Goal: Task Accomplishment & Management: Manage account settings

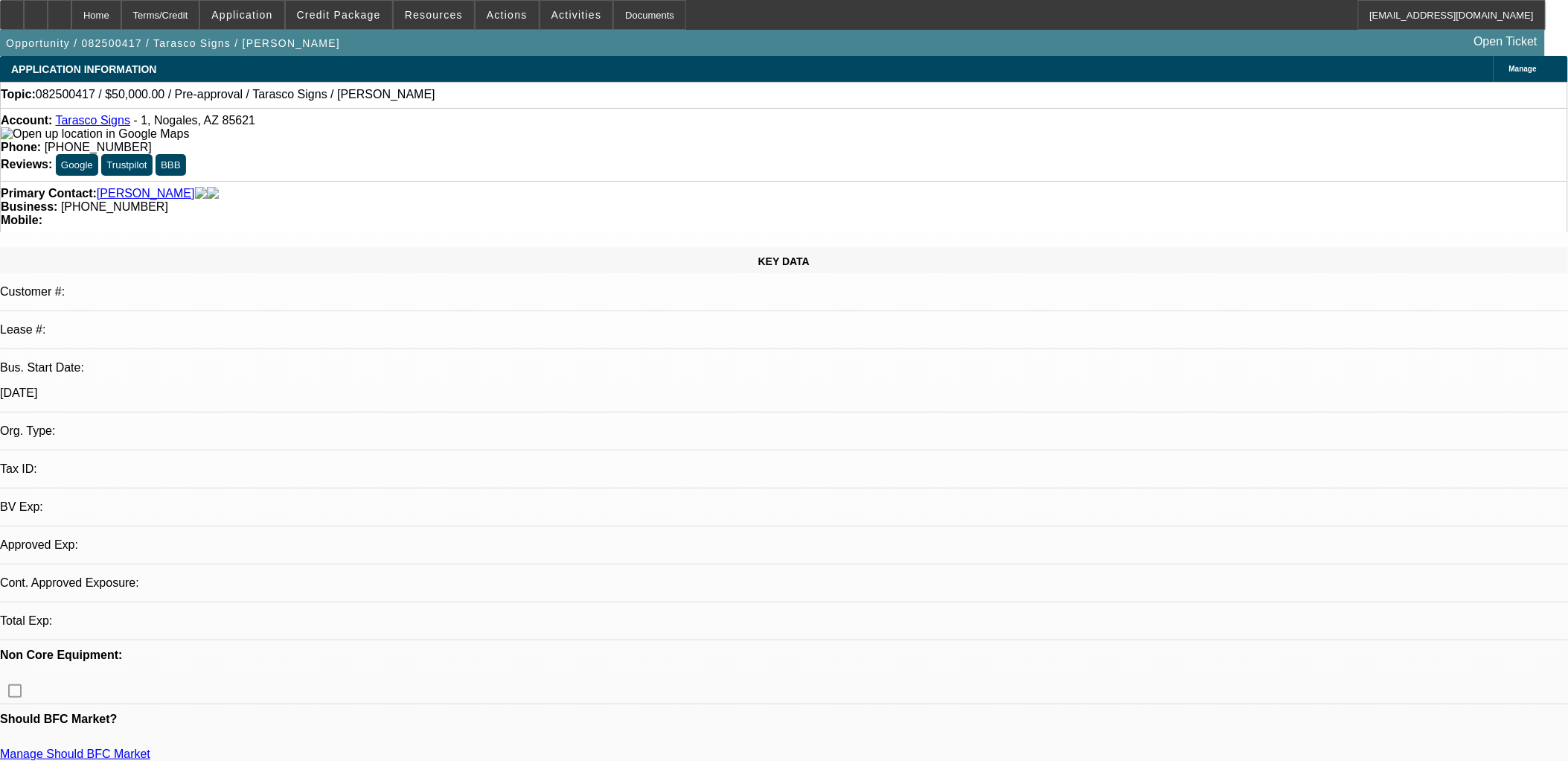
select select "0"
select select "2"
select select "0.1"
select select "4"
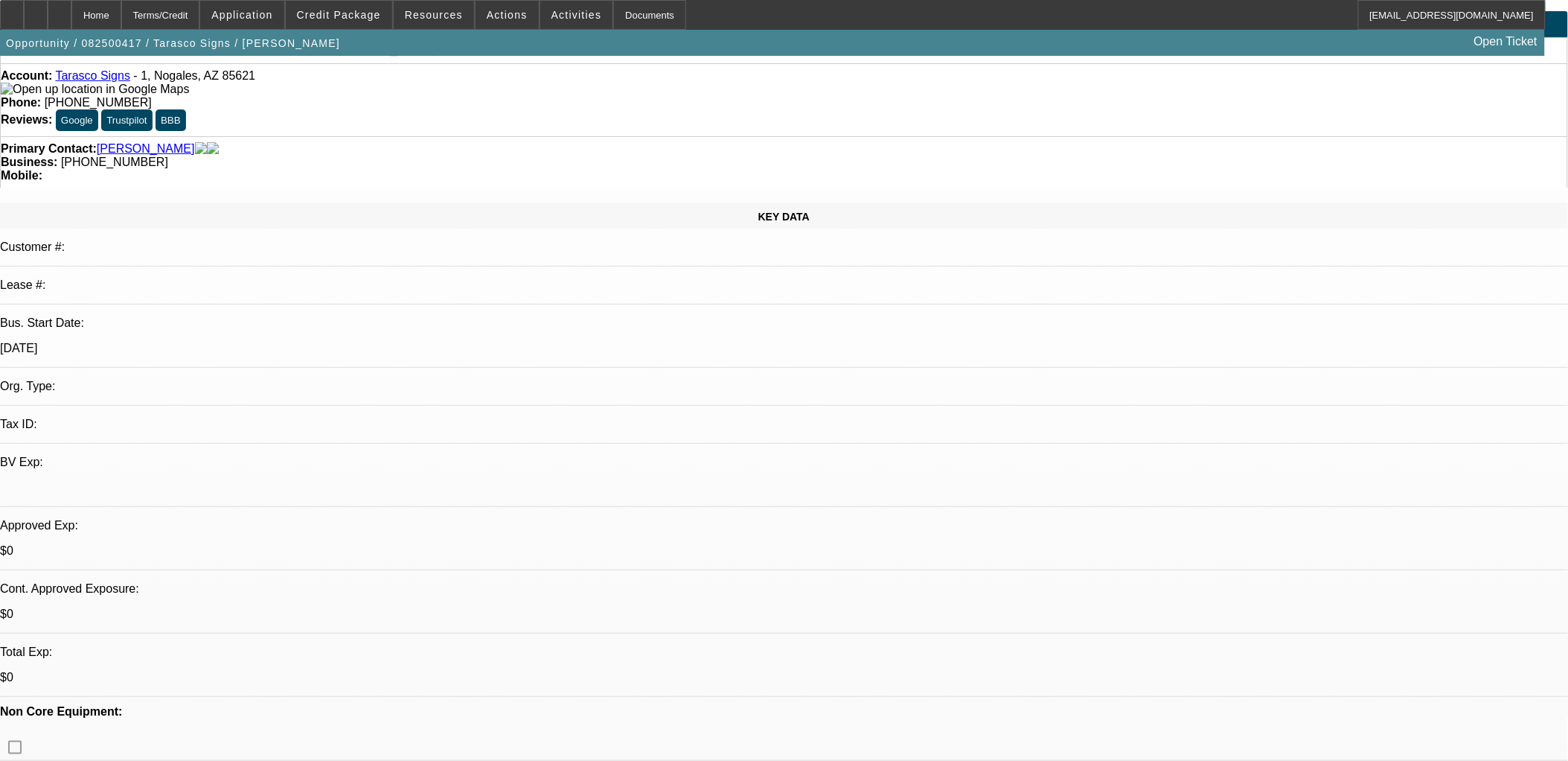
scroll to position [83, 0]
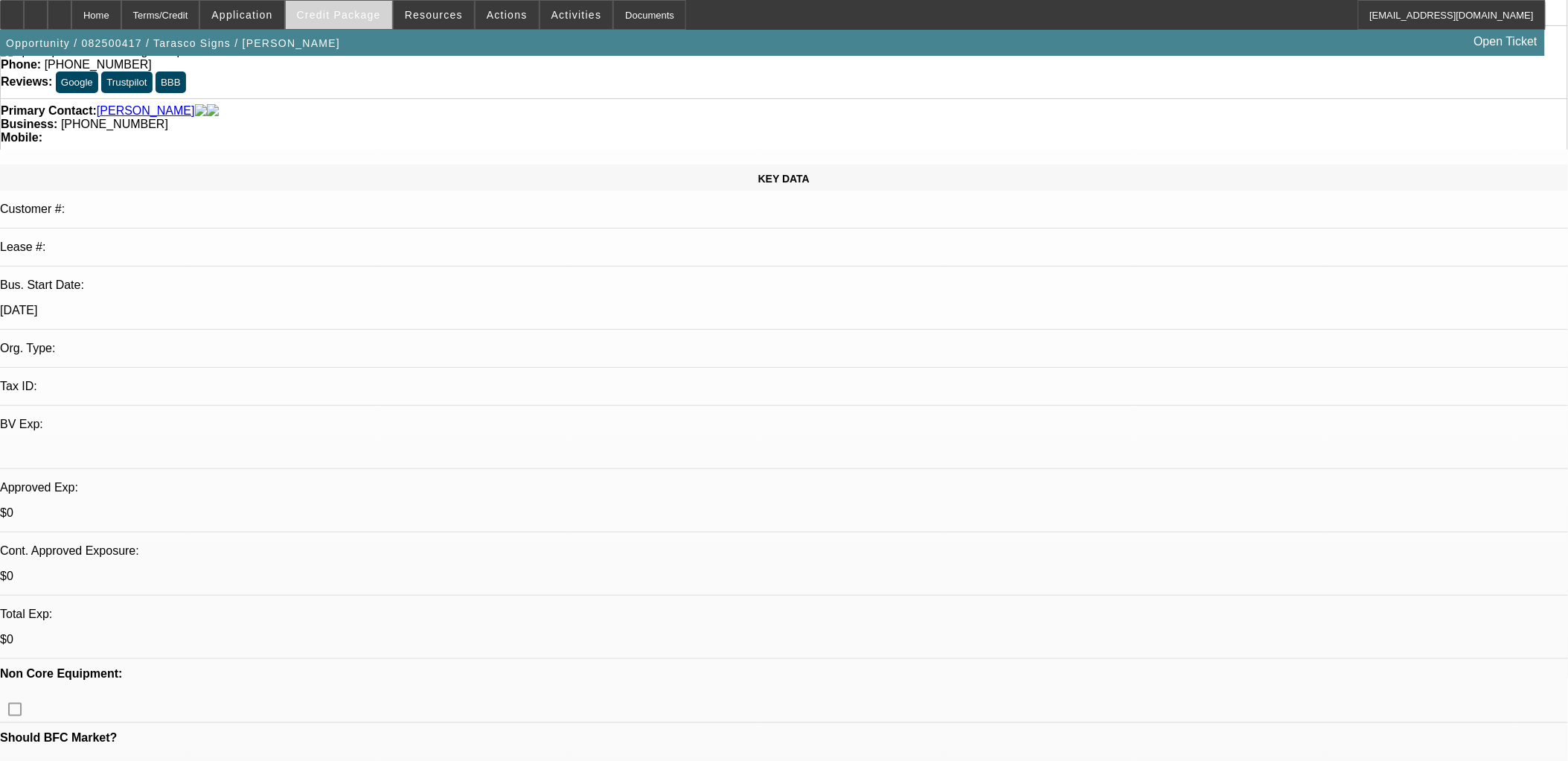
click at [344, 23] on span at bounding box center [338, 15] width 107 height 36
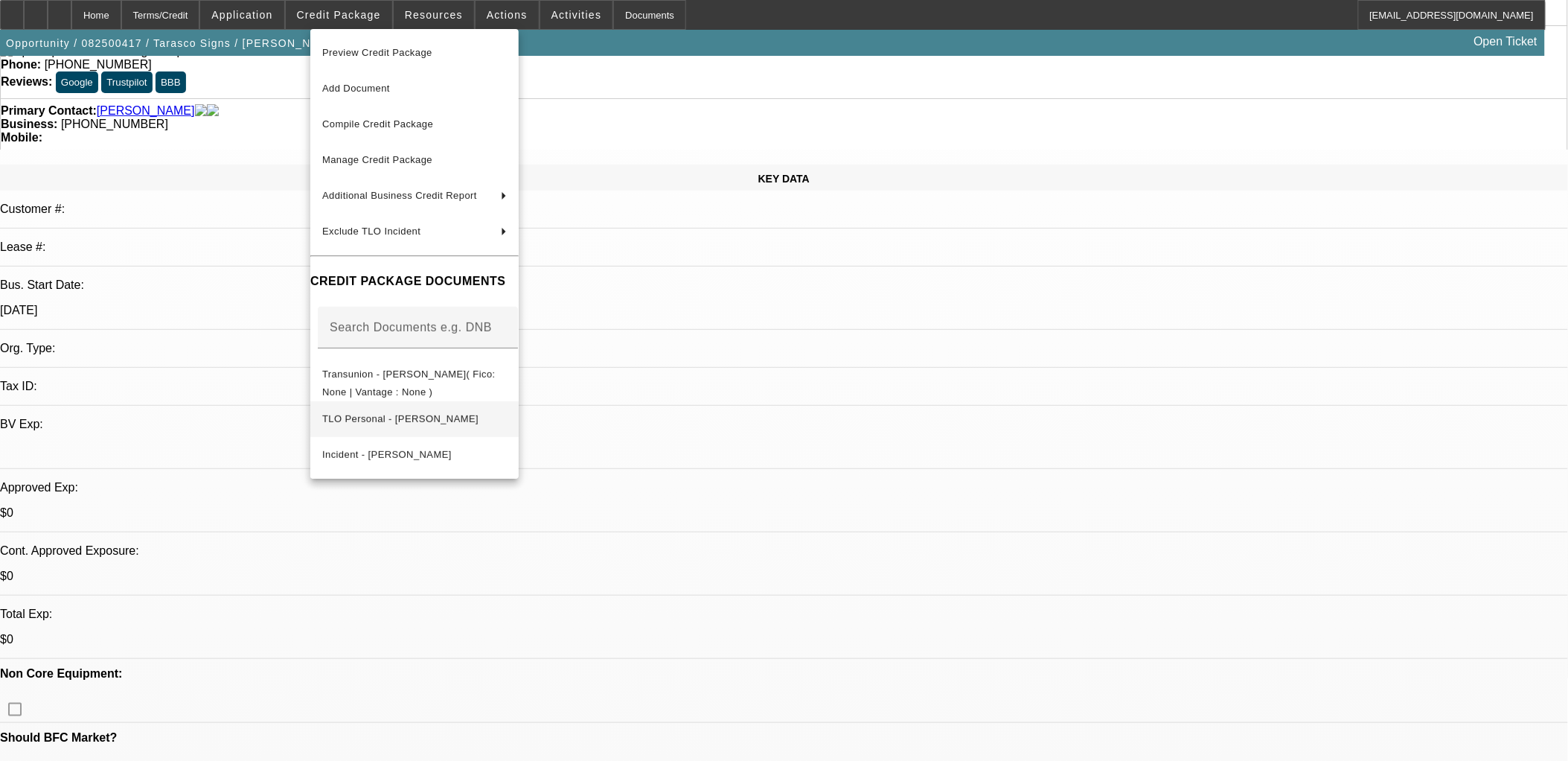
click at [433, 415] on span "TLO Personal - [PERSON_NAME]" at bounding box center [401, 418] width 157 height 11
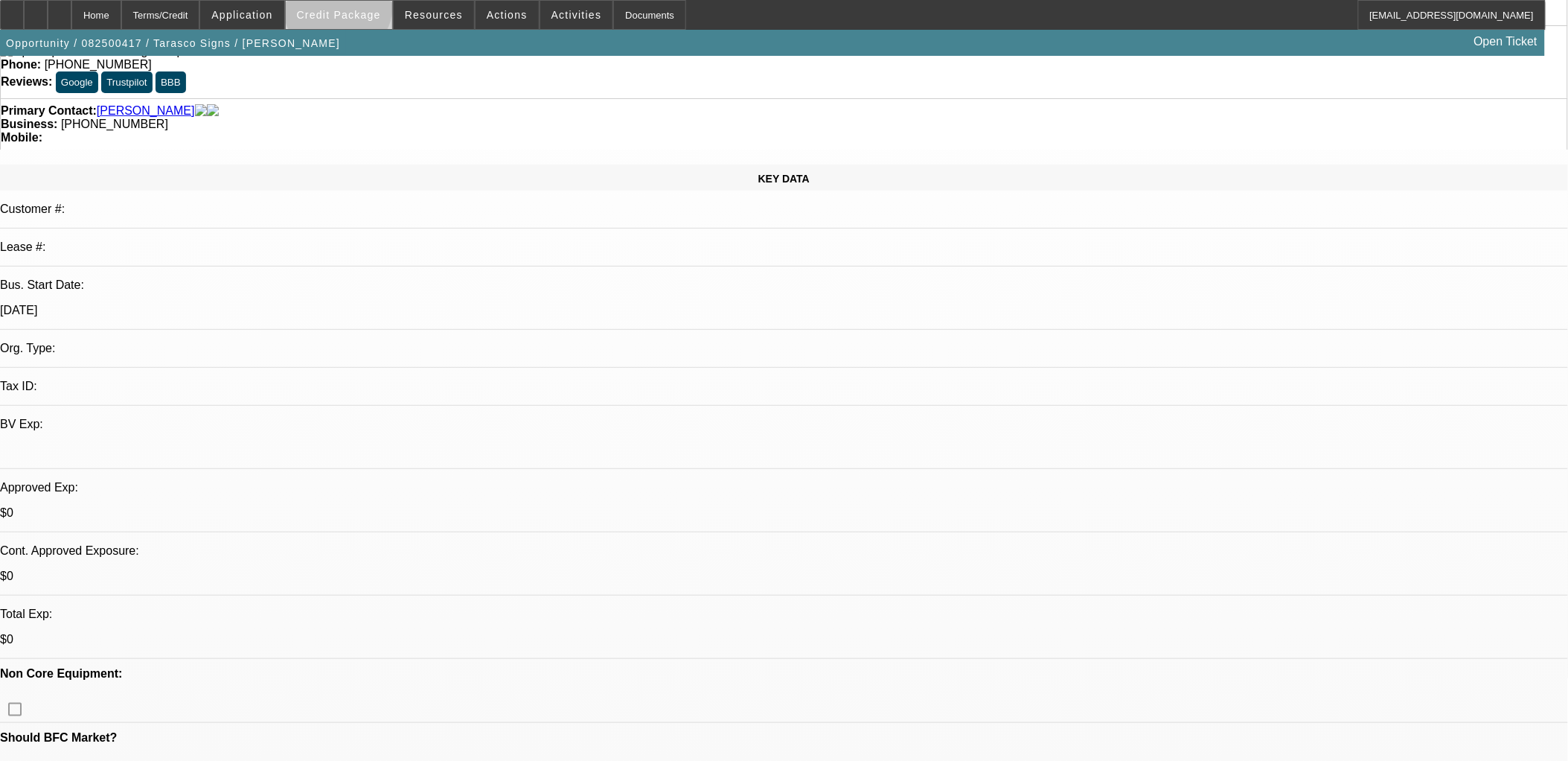
click at [362, 8] on span "Credit Package" at bounding box center [338, 14] width 84 height 12
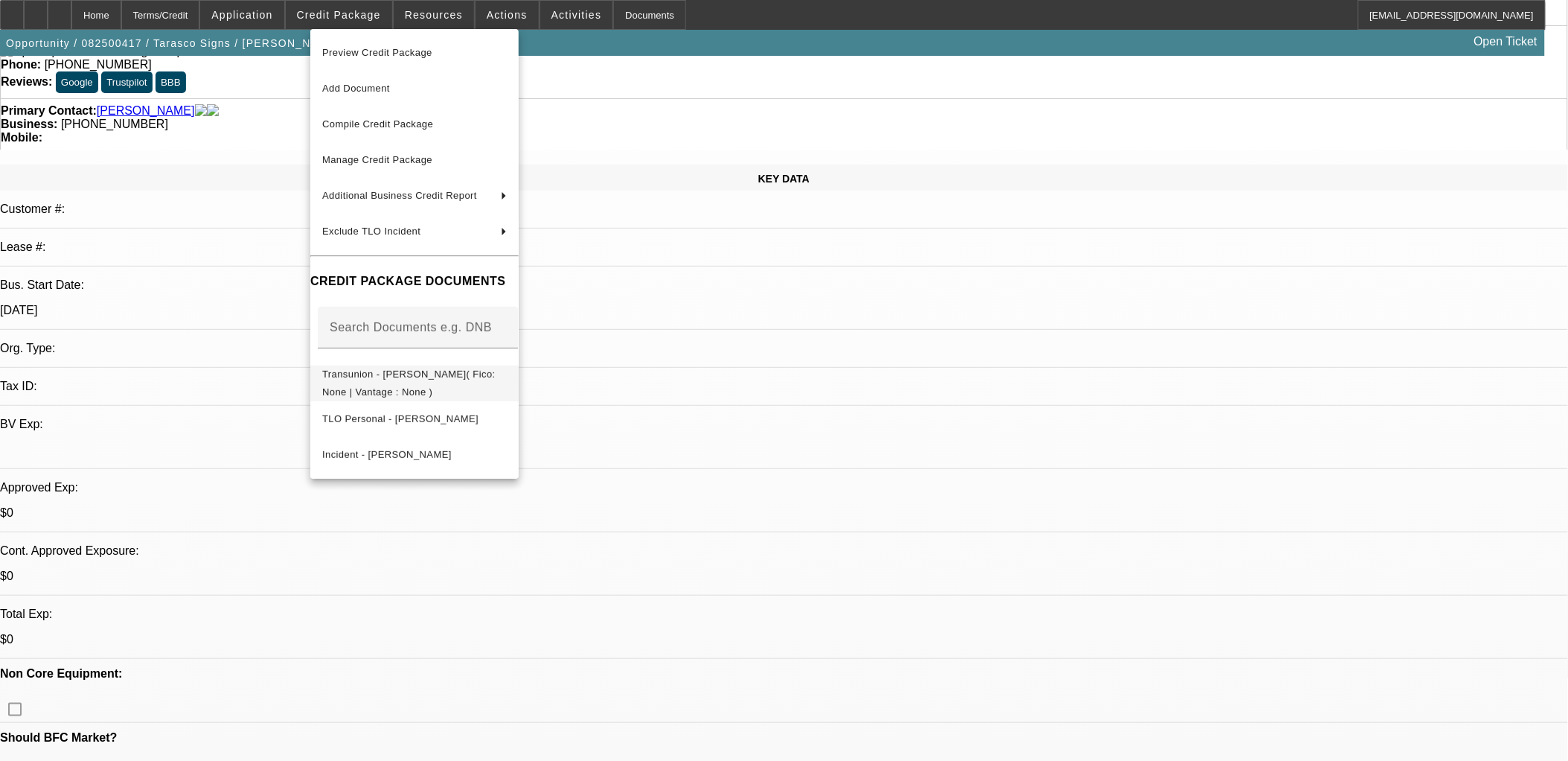
click at [440, 381] on span "Transunion - [PERSON_NAME]( Fico: None | Vantage : None )" at bounding box center [409, 382] width 173 height 29
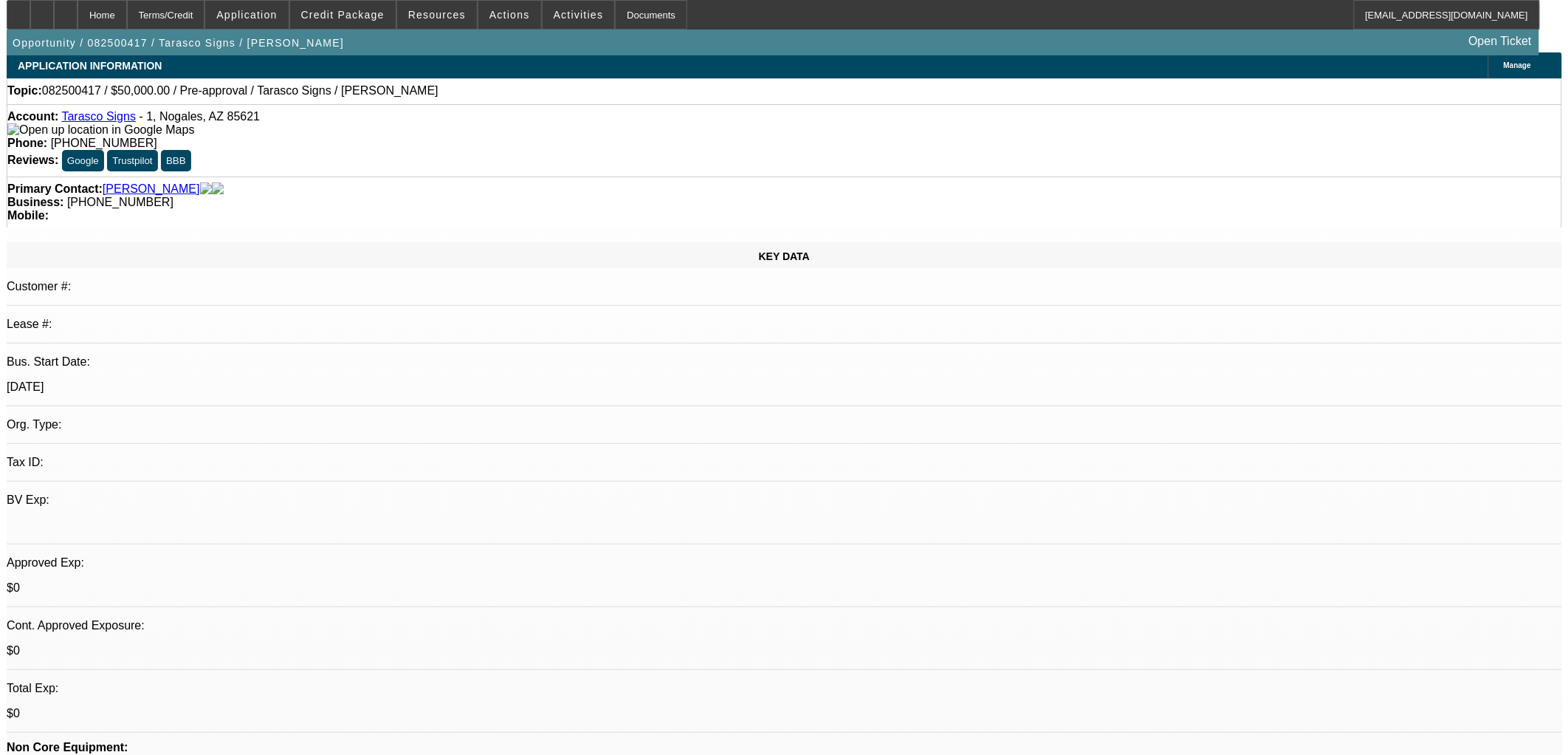
scroll to position [0, 0]
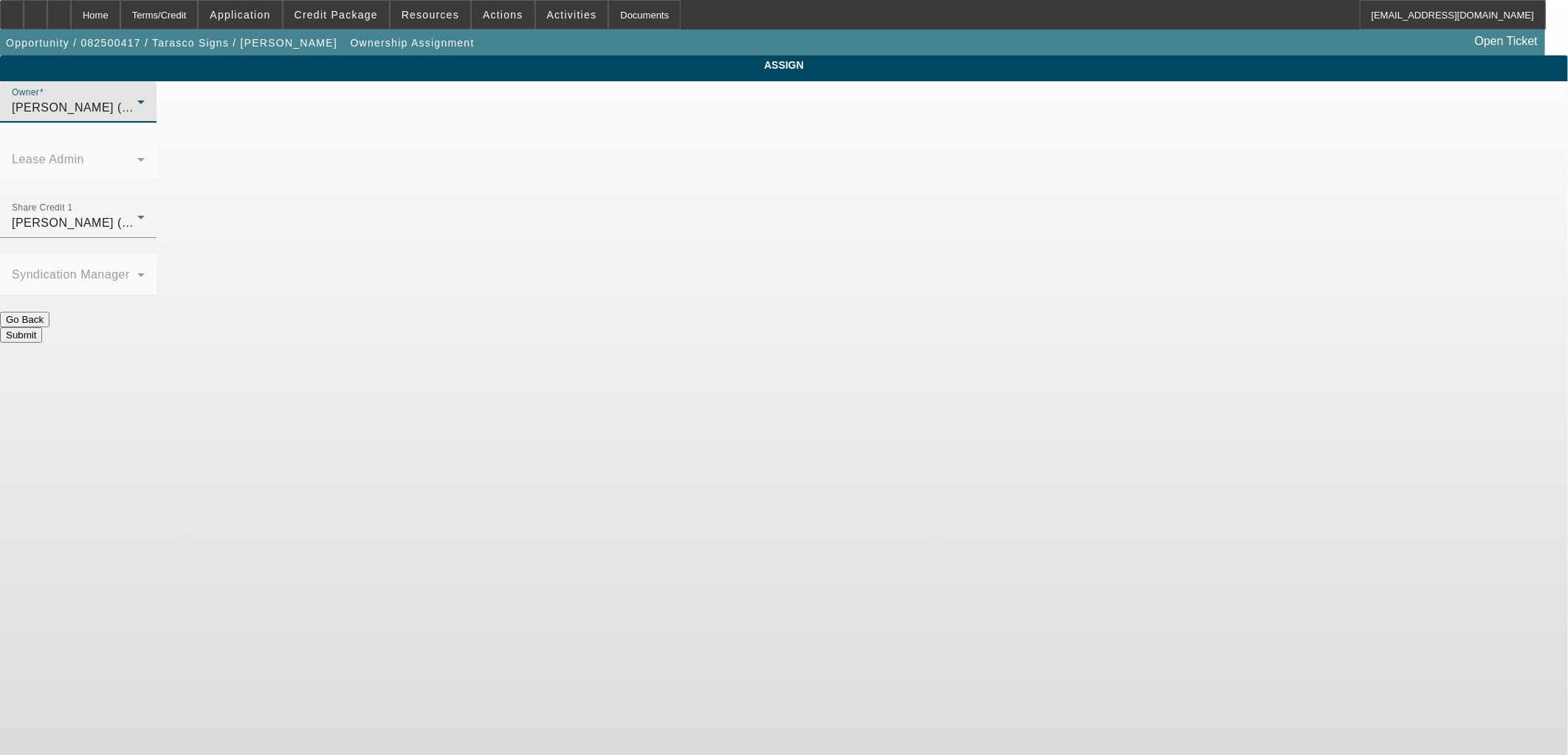
click at [159, 114] on span "[PERSON_NAME] (Lvl 19)" at bounding box center [86, 107] width 148 height 12
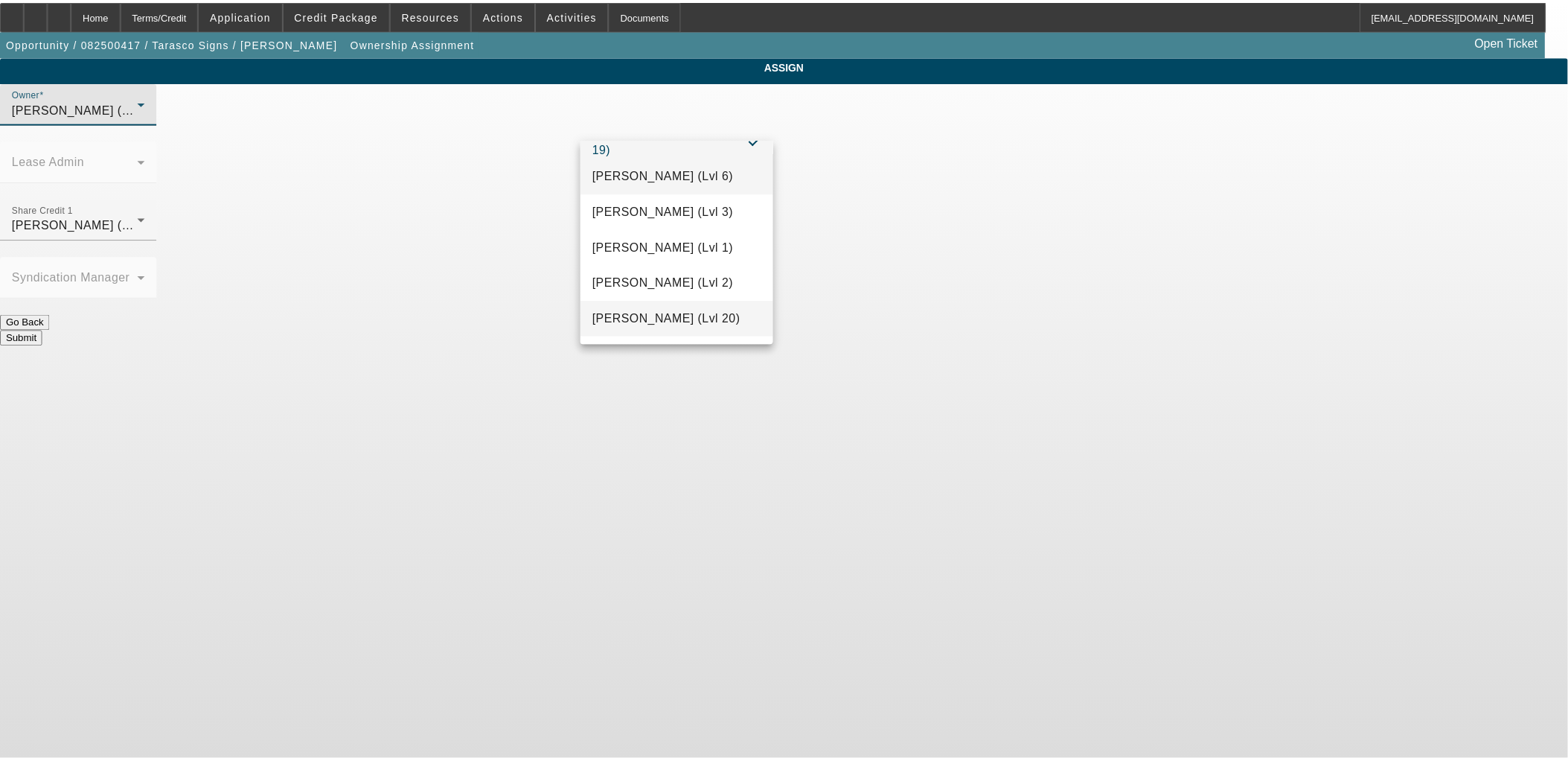
scroll to position [581, 0]
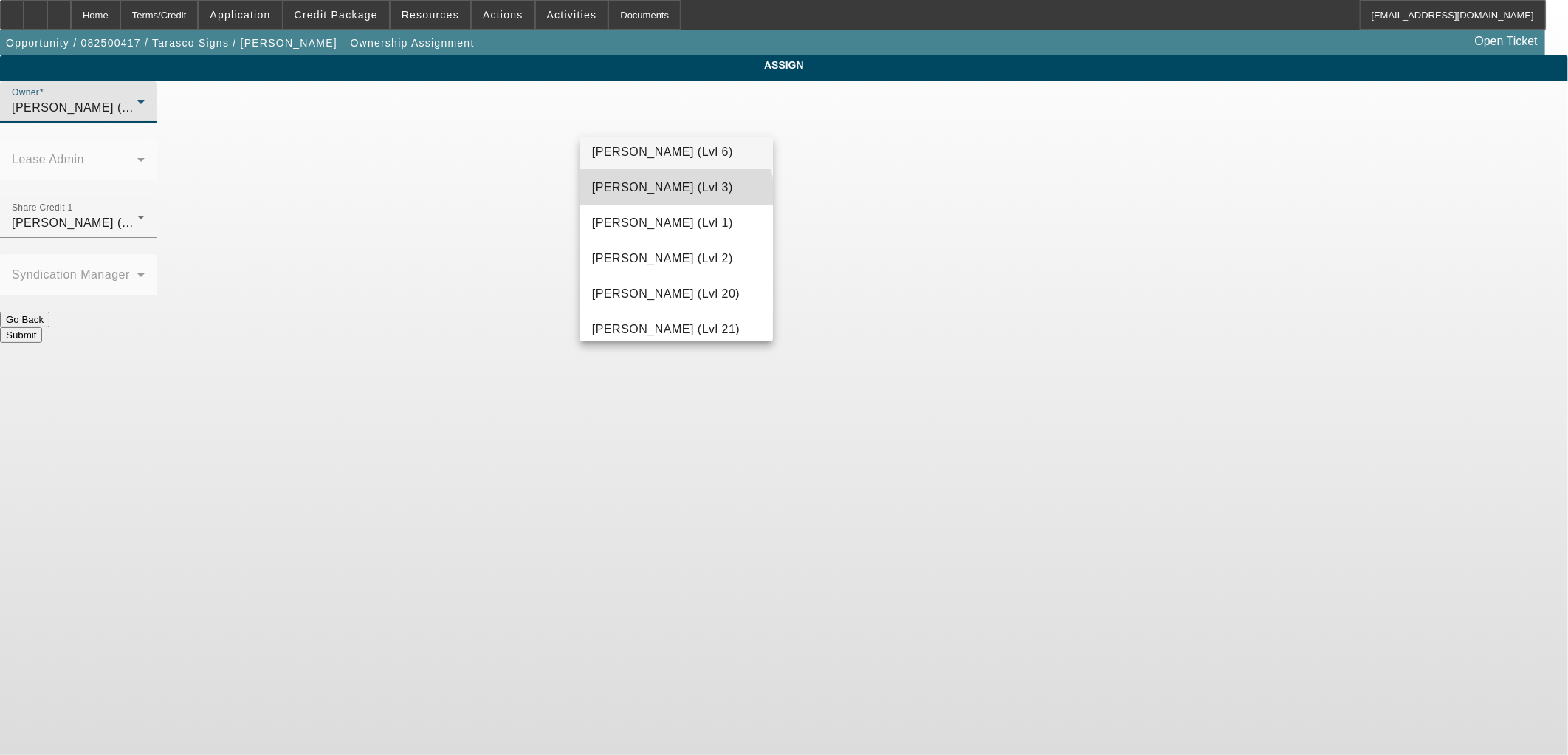
click at [675, 196] on span "[PERSON_NAME] (Lvl 3)" at bounding box center [662, 187] width 141 height 18
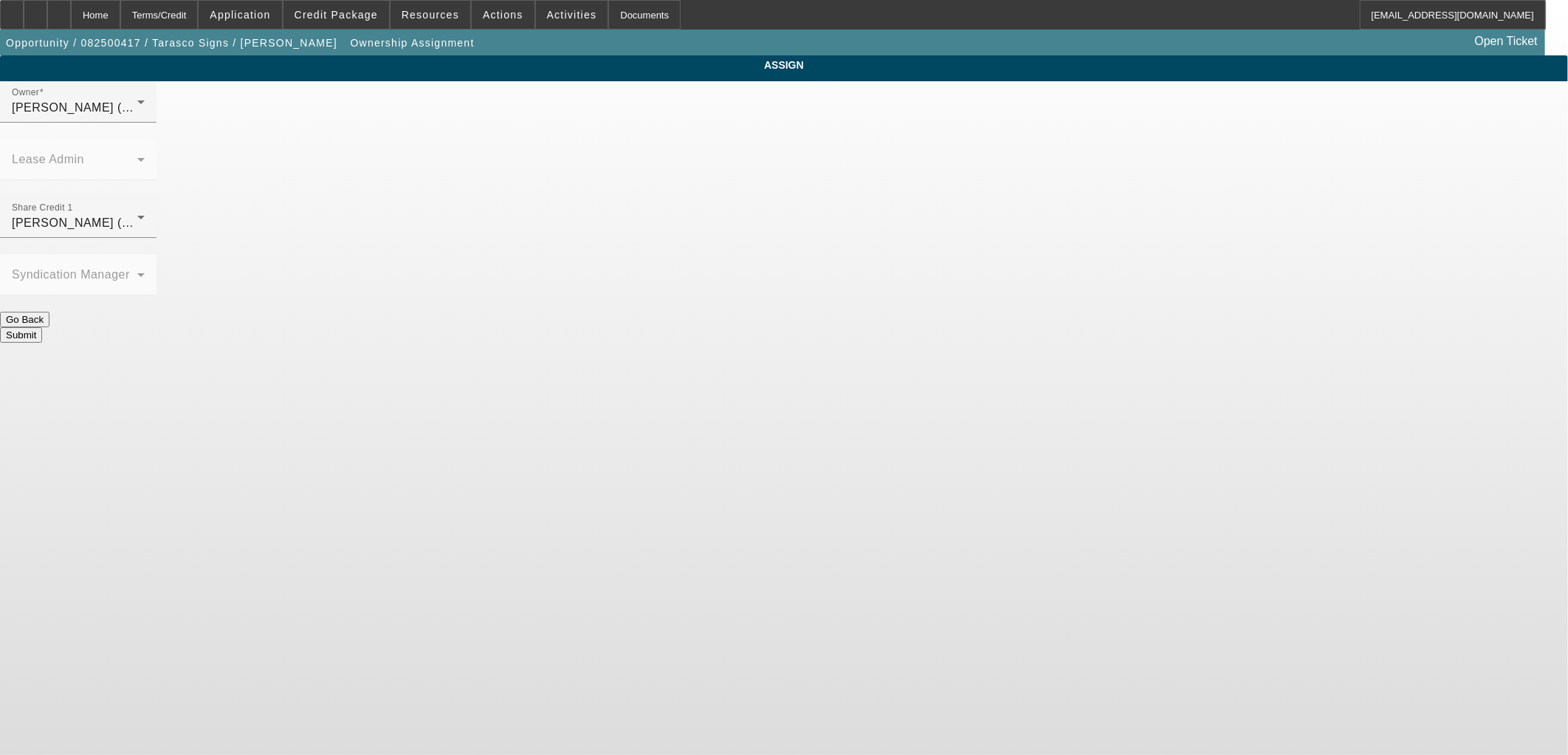
click at [42, 327] on button "Submit" at bounding box center [21, 335] width 42 height 16
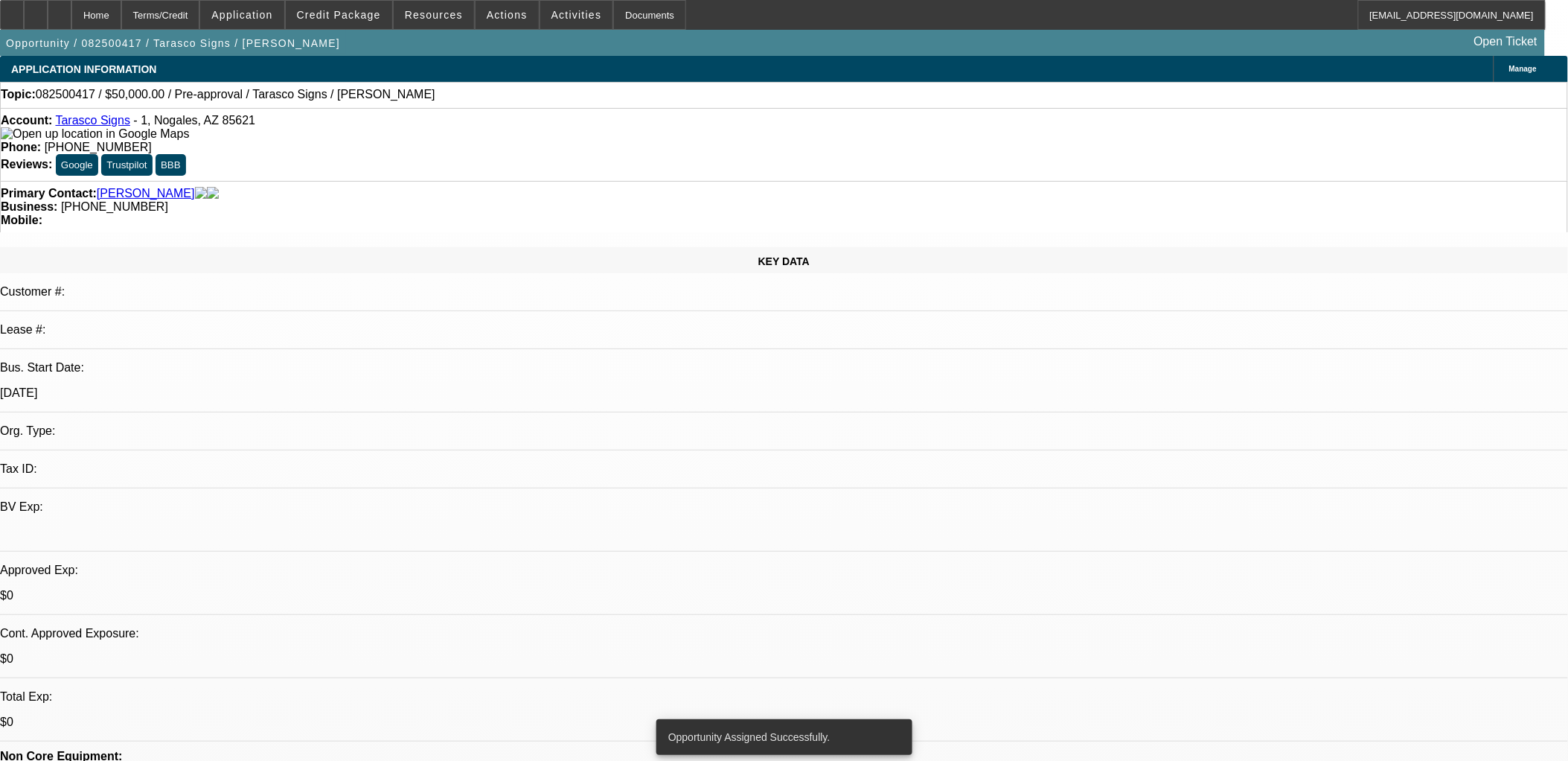
select select "0"
select select "2"
select select "0.1"
select select "4"
